Goal: Information Seeking & Learning: Understand process/instructions

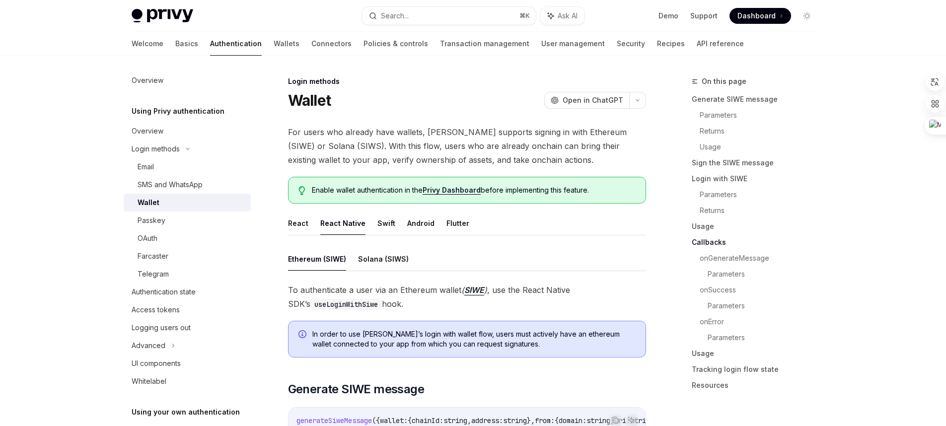
click at [311, 38] on link "Connectors" at bounding box center [331, 44] width 40 height 24
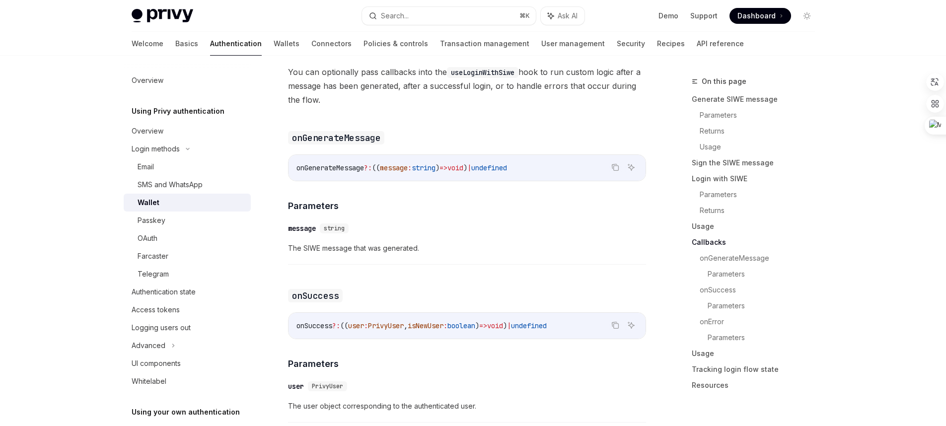
type textarea "*"
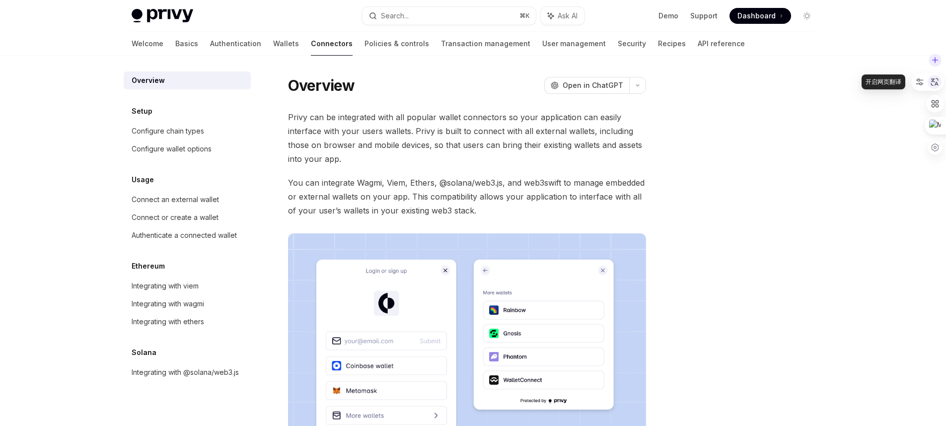
click at [932, 83] on icon at bounding box center [934, 81] width 9 height 9
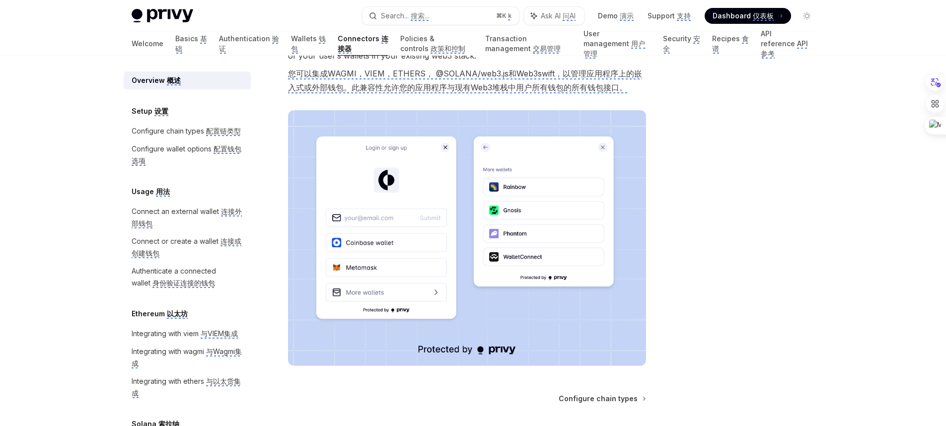
scroll to position [288, 0]
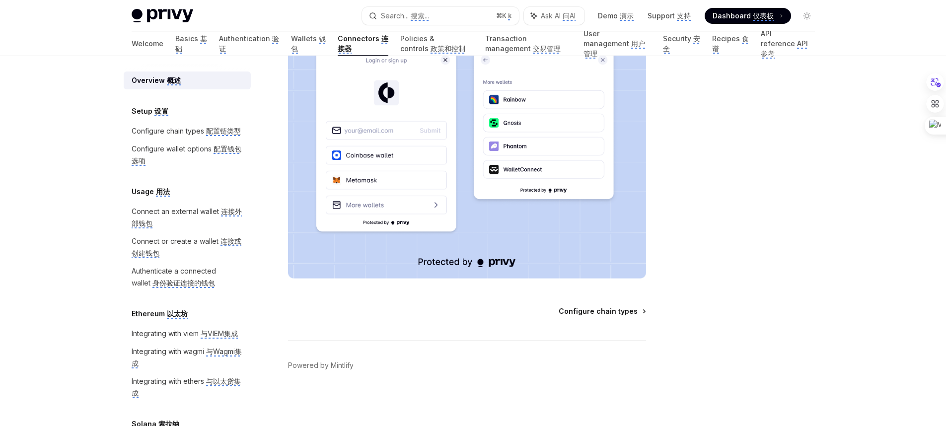
click at [609, 312] on monica-translate-origin-text "Configure chain types" at bounding box center [598, 311] width 79 height 8
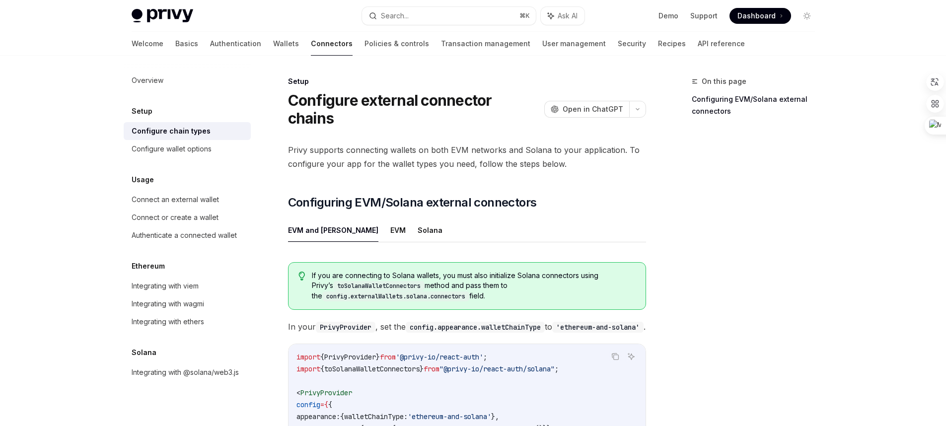
scroll to position [223, 0]
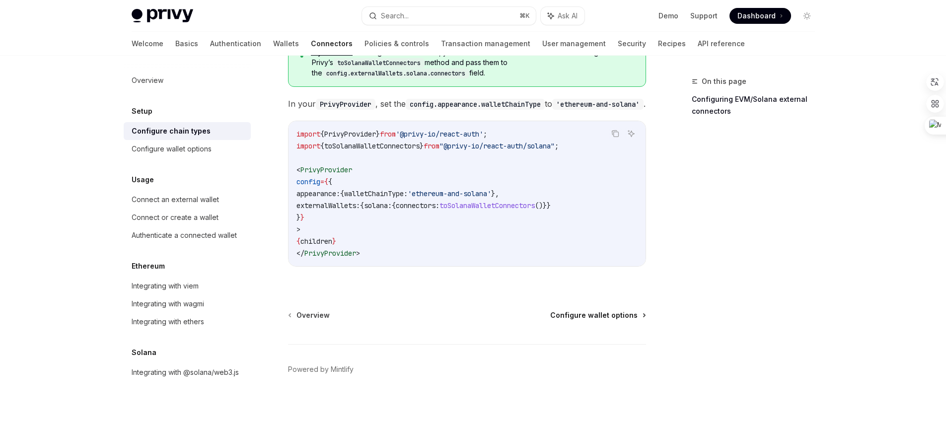
click at [605, 315] on span "Configure wallet options" at bounding box center [593, 315] width 87 height 10
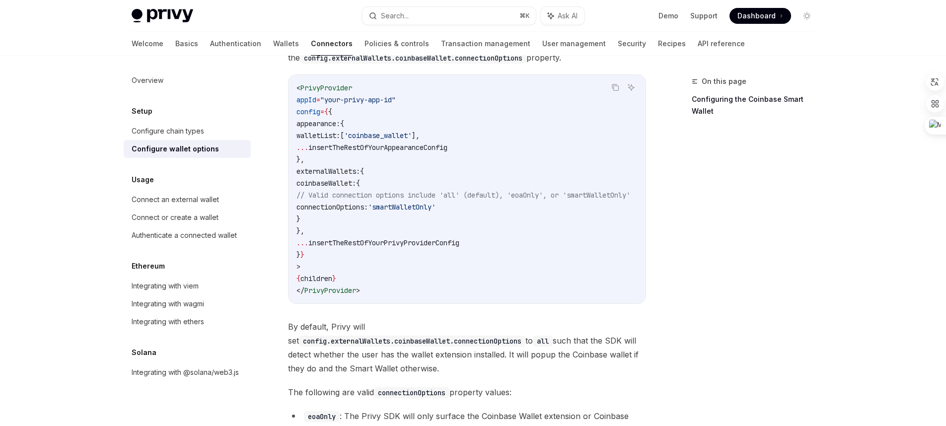
scroll to position [1140, 0]
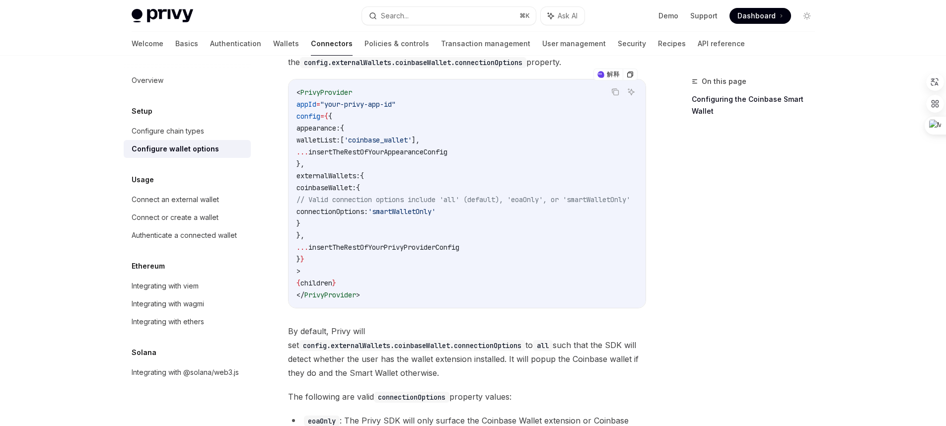
click at [368, 207] on span "connectionOptions:" at bounding box center [333, 211] width 72 height 9
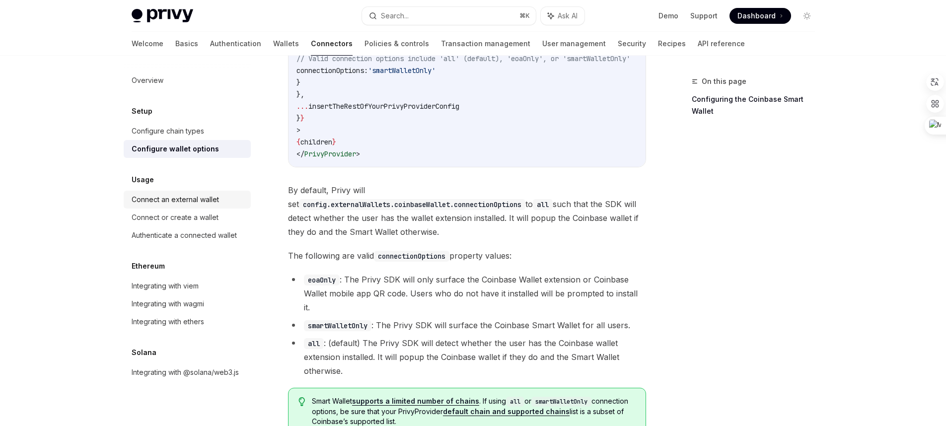
click at [198, 202] on div "Connect an external wallet" at bounding box center [175, 200] width 87 height 12
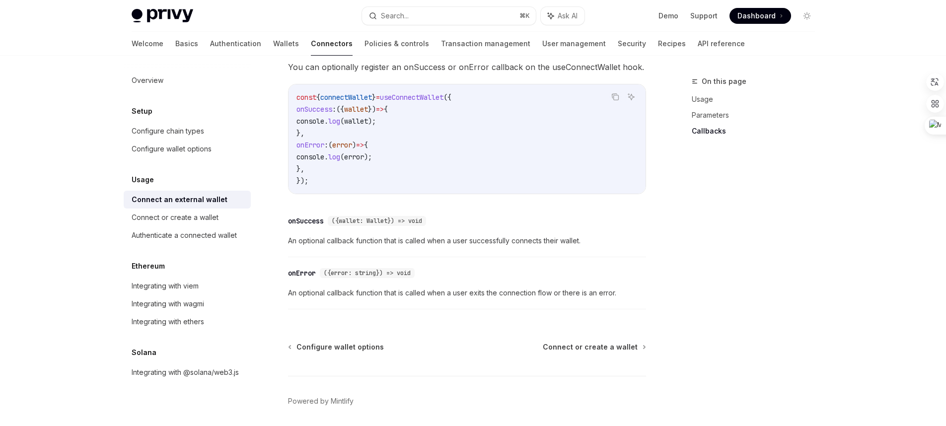
scroll to position [633, 0]
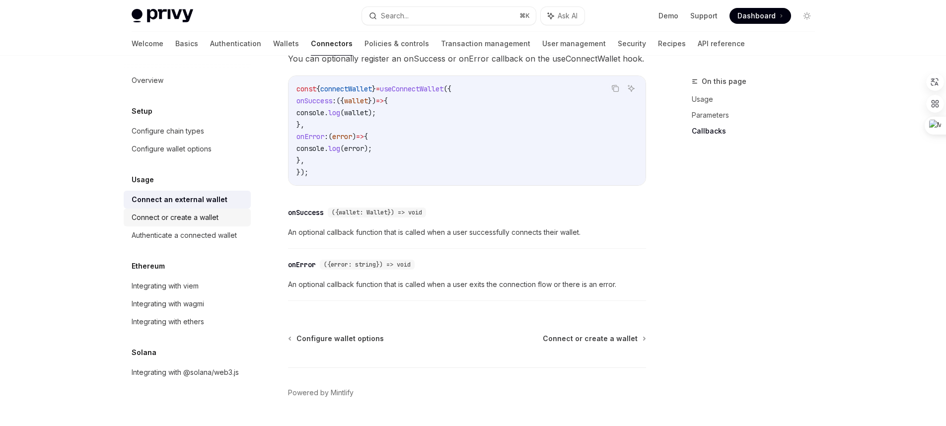
click at [198, 225] on link "Connect or create a wallet" at bounding box center [187, 218] width 127 height 18
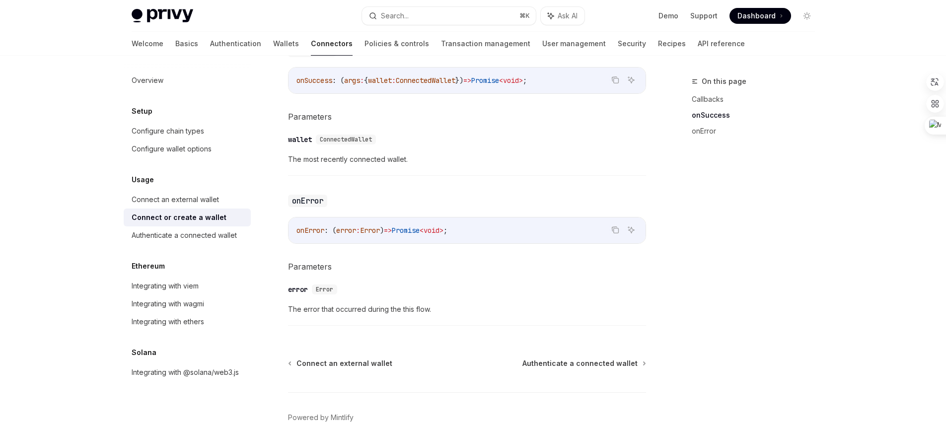
scroll to position [675, 0]
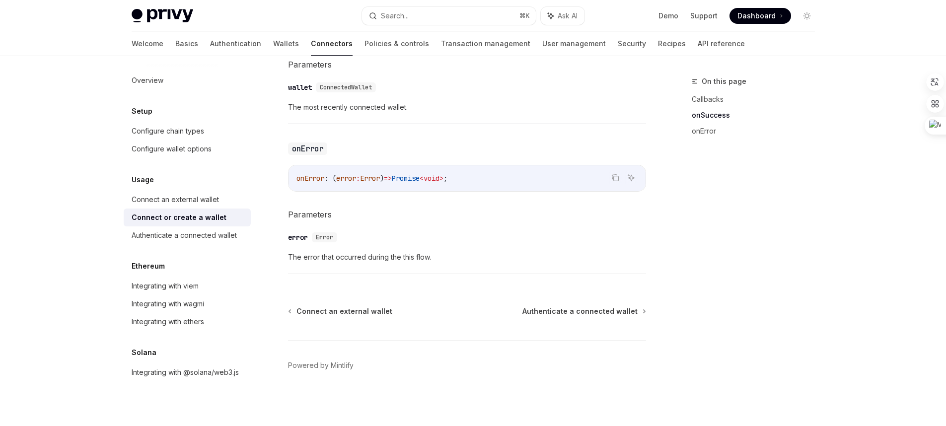
click at [153, 9] on img at bounding box center [163, 16] width 62 height 14
type textarea "*"
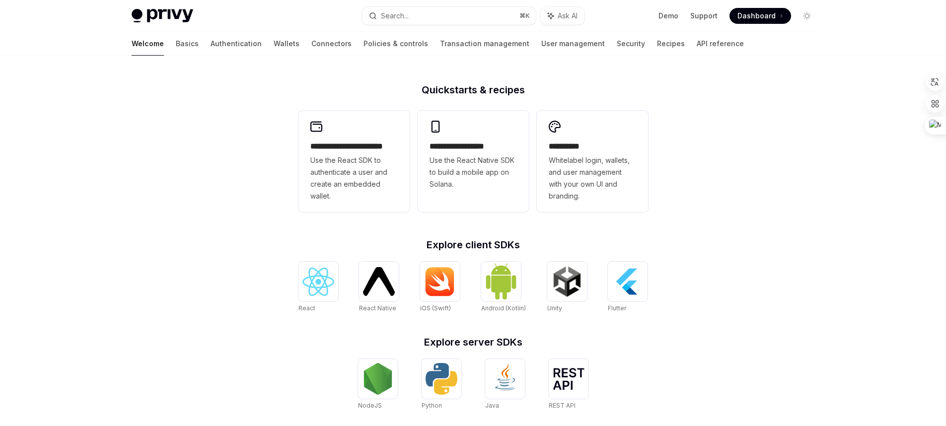
scroll to position [230, 0]
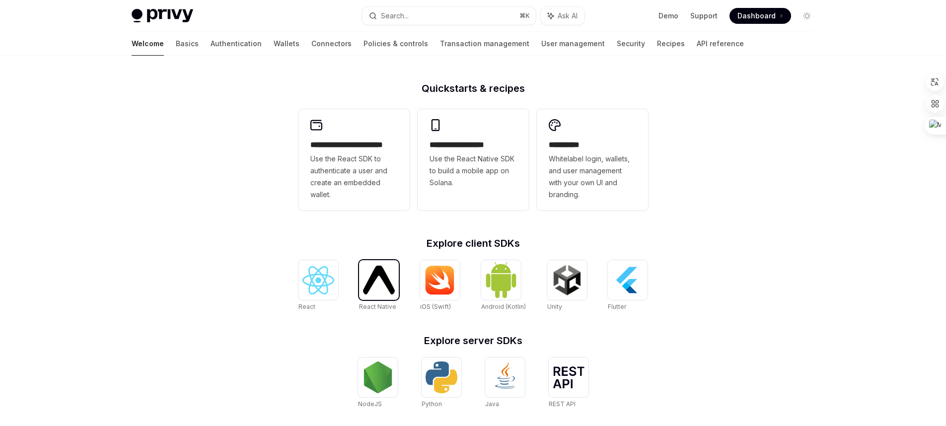
click at [392, 286] on img at bounding box center [379, 280] width 32 height 28
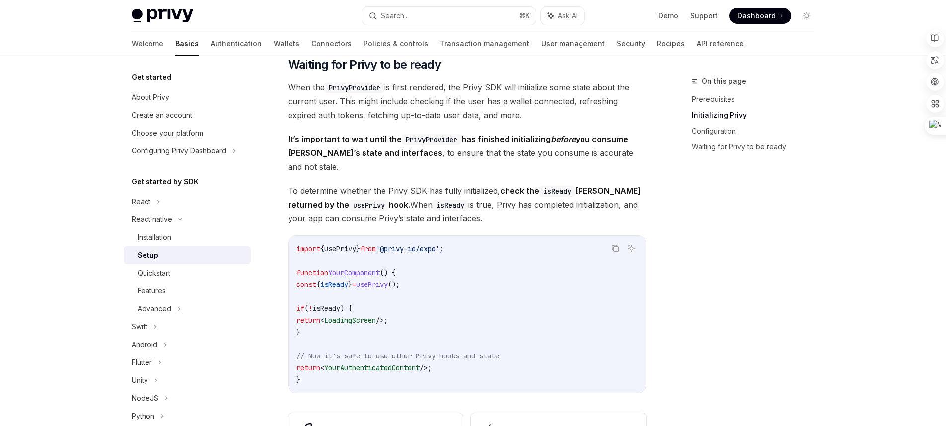
scroll to position [903, 0]
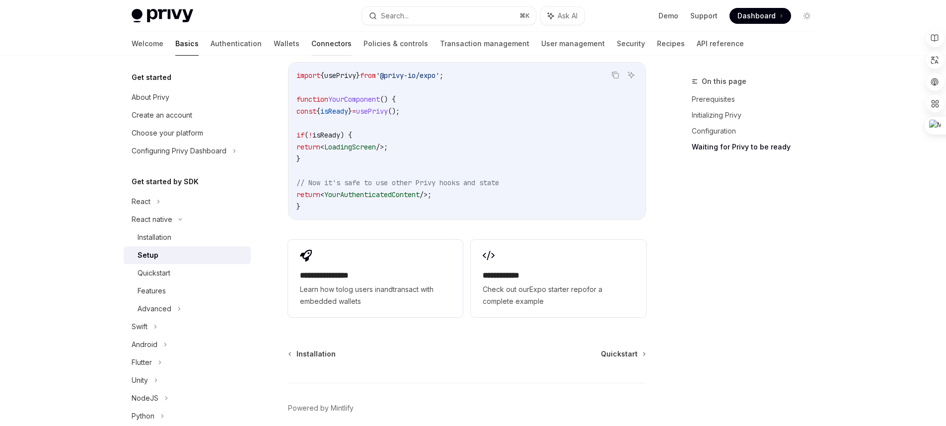
click at [311, 47] on link "Connectors" at bounding box center [331, 44] width 40 height 24
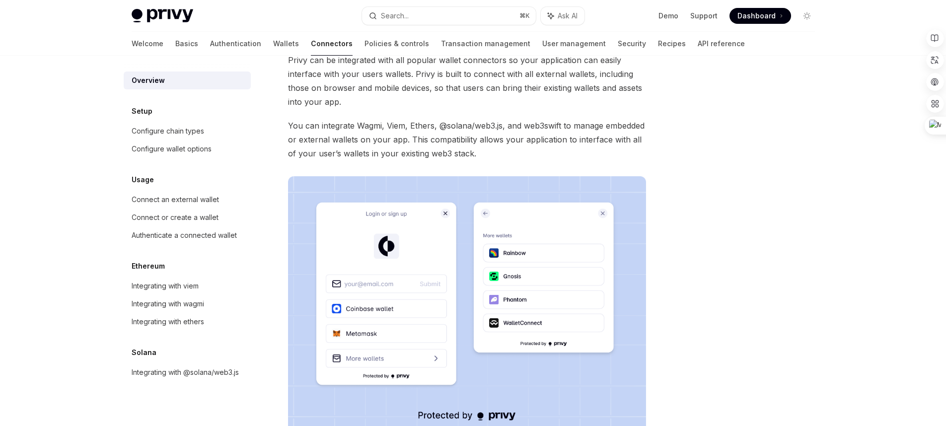
scroll to position [211, 0]
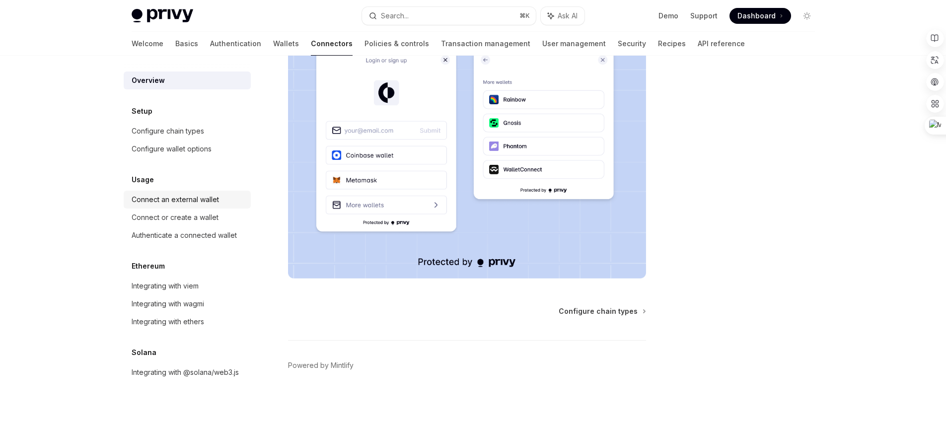
click at [206, 199] on div "Connect an external wallet" at bounding box center [175, 200] width 87 height 12
type textarea "*"
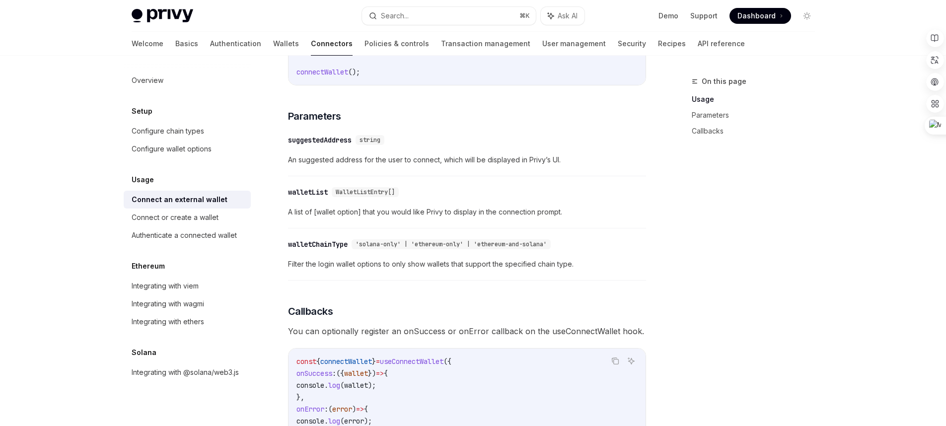
scroll to position [221, 0]
